Goal: Information Seeking & Learning: Learn about a topic

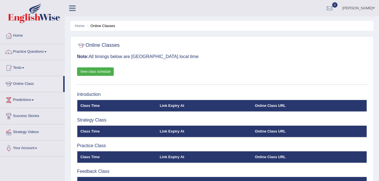
click at [45, 52] on link "Practice Questions" at bounding box center [32, 51] width 64 height 14
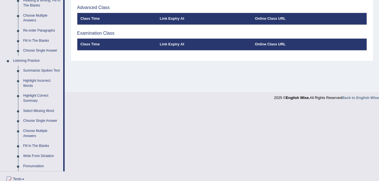
scroll to position [198, 0]
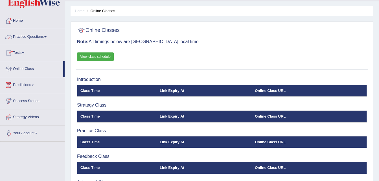
click at [45, 36] on link "Practice Questions" at bounding box center [32, 36] width 64 height 14
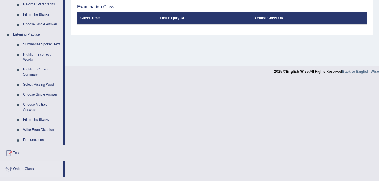
scroll to position [216, 0]
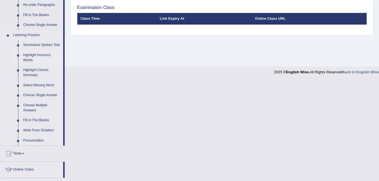
click at [31, 54] on link "Highlight Incorrect Words" at bounding box center [42, 57] width 43 height 15
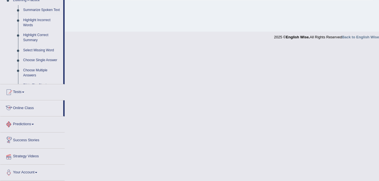
scroll to position [211, 0]
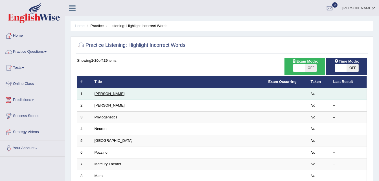
click at [99, 95] on link "Harold" at bounding box center [110, 94] width 30 height 4
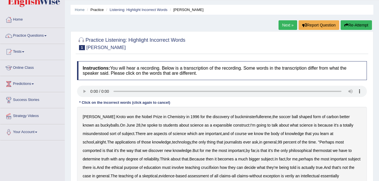
scroll to position [16, 0]
click at [360, 103] on div "Instructions: You will hear a recording. Below is a transcription of the record…" at bounding box center [222, 157] width 293 height 198
click at [275, 102] on div "Instructions: You will hear a recording. Below is a transcription of the record…" at bounding box center [222, 157] width 293 height 198
click at [250, 101] on div "Instructions: You will hear a recording. Below is a transcription of the record…" at bounding box center [222, 157] width 293 height 198
click at [213, 125] on b "expansible" at bounding box center [222, 125] width 19 height 5
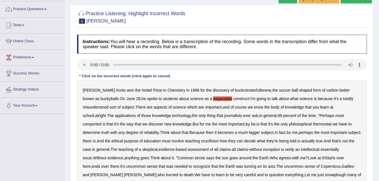
scroll to position [45, 0]
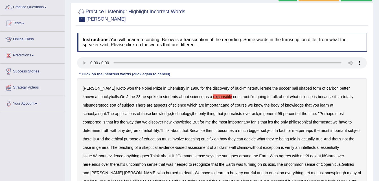
click at [101, 120] on b "comported" at bounding box center [92, 122] width 19 height 5
click at [313, 122] on b "thermostat" at bounding box center [322, 122] width 19 height 5
click at [201, 139] on b "crucifixion" at bounding box center [210, 139] width 18 height 5
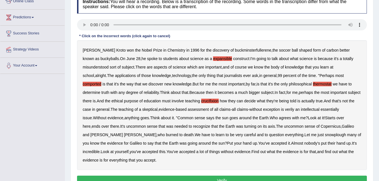
scroll to position [83, 0]
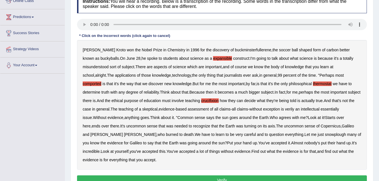
click at [285, 109] on b "verily" at bounding box center [289, 109] width 9 height 5
click at [325, 135] on b "snowplough" at bounding box center [335, 134] width 21 height 5
click at [225, 179] on button "Verify" at bounding box center [222, 181] width 290 height 10
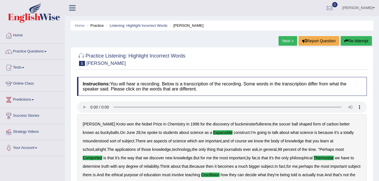
scroll to position [0, 0]
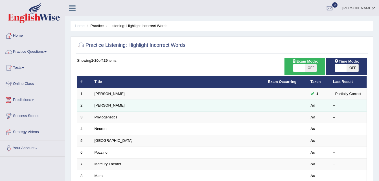
click at [101, 106] on link "[PERSON_NAME]" at bounding box center [110, 105] width 30 height 4
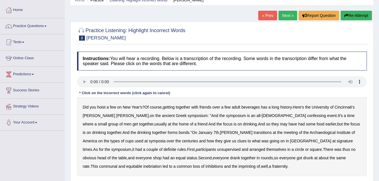
scroll to position [26, 0]
click at [100, 107] on b "hoist" at bounding box center [101, 107] width 8 height 5
click at [254, 131] on b "transitions" at bounding box center [263, 132] width 18 height 5
click at [337, 141] on b "signature" at bounding box center [345, 141] width 16 height 5
click at [239, 166] on b "imprinting" at bounding box center [247, 166] width 17 height 5
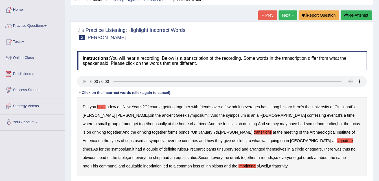
click at [307, 116] on b "confessing" at bounding box center [316, 115] width 19 height 5
click at [217, 149] on b "unsupervised" at bounding box center [228, 149] width 23 height 5
click at [162, 156] on b "shop" at bounding box center [157, 158] width 8 height 5
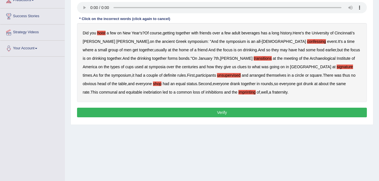
scroll to position [105, 0]
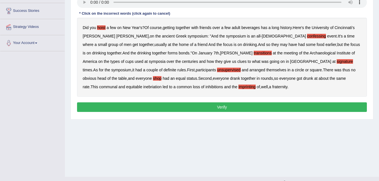
click at [223, 104] on button "Verify" at bounding box center [222, 108] width 290 height 10
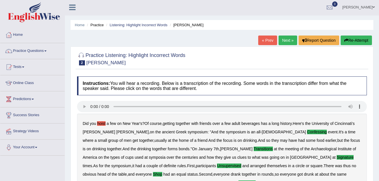
scroll to position [0, 0]
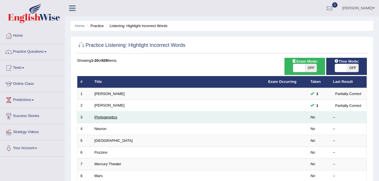
click at [112, 118] on link "Phylogenetics" at bounding box center [106, 117] width 23 height 4
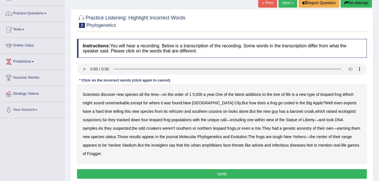
scroll to position [40, 0]
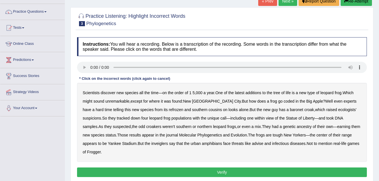
click at [284, 100] on b "coded" at bounding box center [289, 101] width 11 height 5
click at [169, 110] on b "refrozen" at bounding box center [176, 110] width 14 height 5
click at [290, 109] on b "baronet" at bounding box center [296, 110] width 13 height 5
click at [151, 143] on b "inveiglers" at bounding box center [159, 143] width 17 height 5
click at [252, 143] on b "advise" at bounding box center [257, 143] width 11 height 5
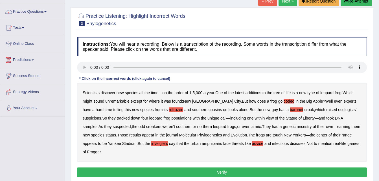
click at [225, 168] on button "Verify" at bounding box center [222, 173] width 290 height 10
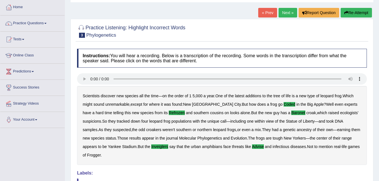
scroll to position [26, 0]
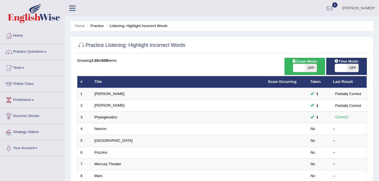
click at [47, 51] on span at bounding box center [45, 51] width 2 height 1
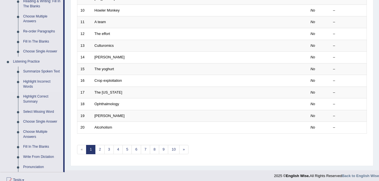
scroll to position [190, 0]
click at [29, 96] on link "Highlight Correct Summary" at bounding box center [42, 99] width 43 height 15
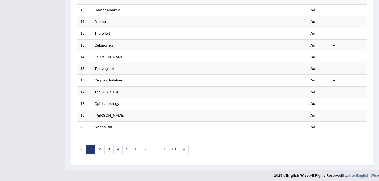
scroll to position [156, 0]
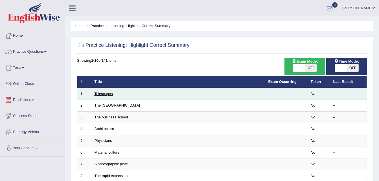
click at [111, 95] on link "Telescopes" at bounding box center [104, 94] width 18 height 4
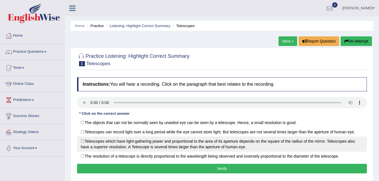
click at [82, 143] on label "Telescopes which have light-gathering power and proportional to the area of its…" at bounding box center [222, 144] width 290 height 15
radio input "true"
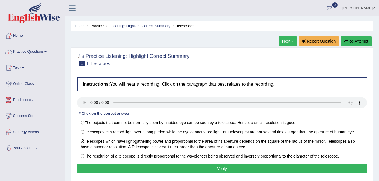
click at [196, 167] on button "Verify" at bounding box center [222, 169] width 290 height 10
